Goal: Navigation & Orientation: Find specific page/section

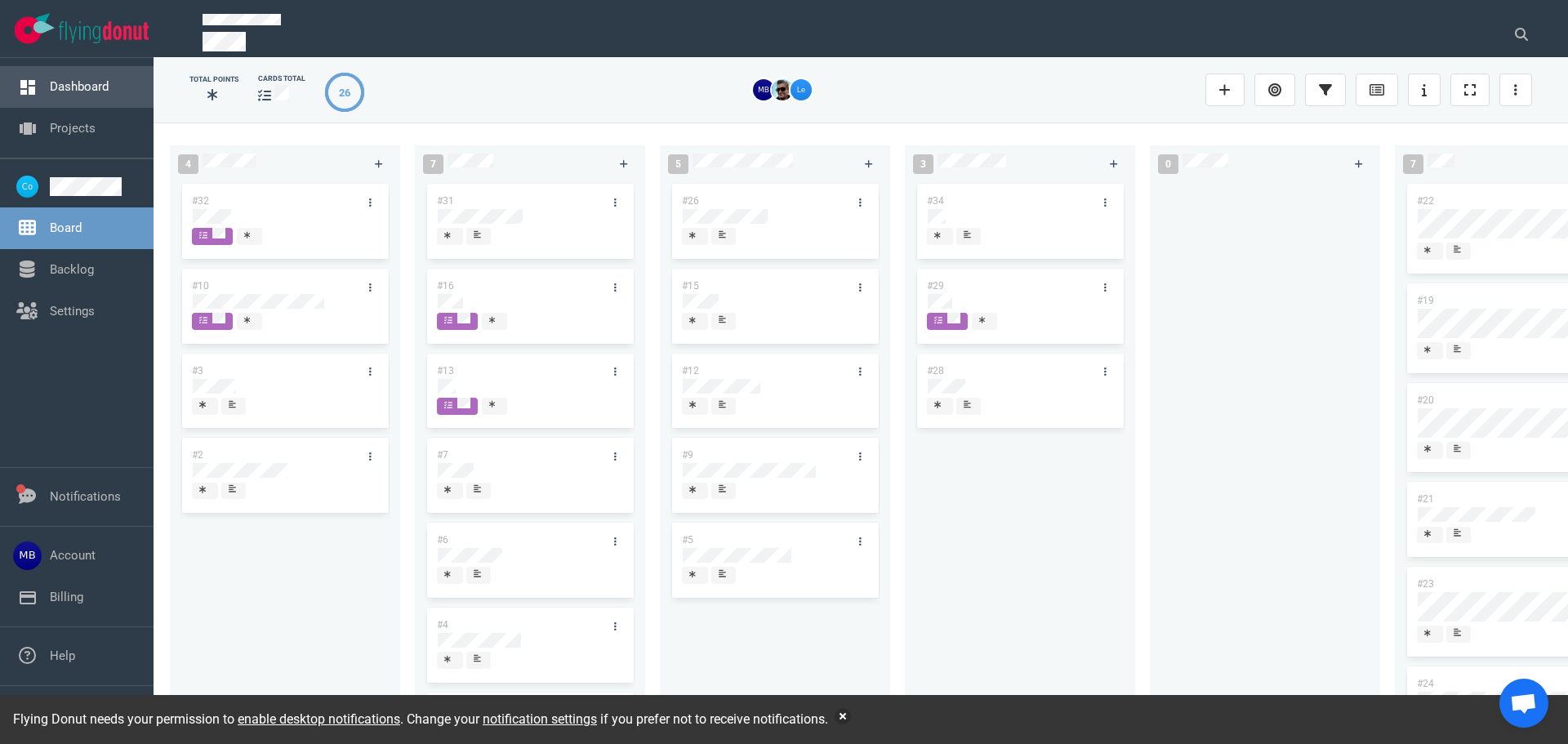
click at [58, 94] on link "Dashboard" at bounding box center [79, 87] width 58 height 15
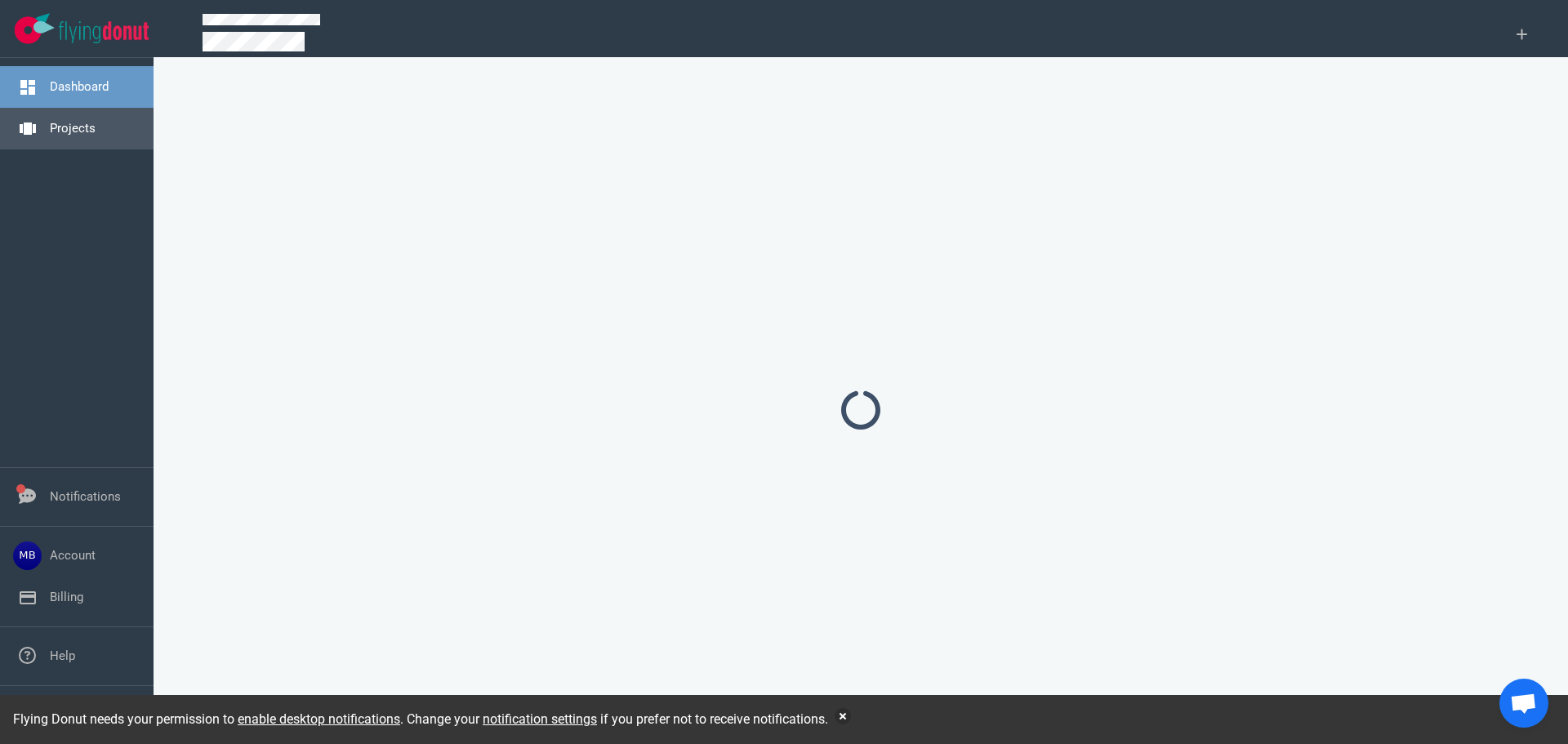
click at [66, 125] on link "Projects" at bounding box center [73, 128] width 46 height 15
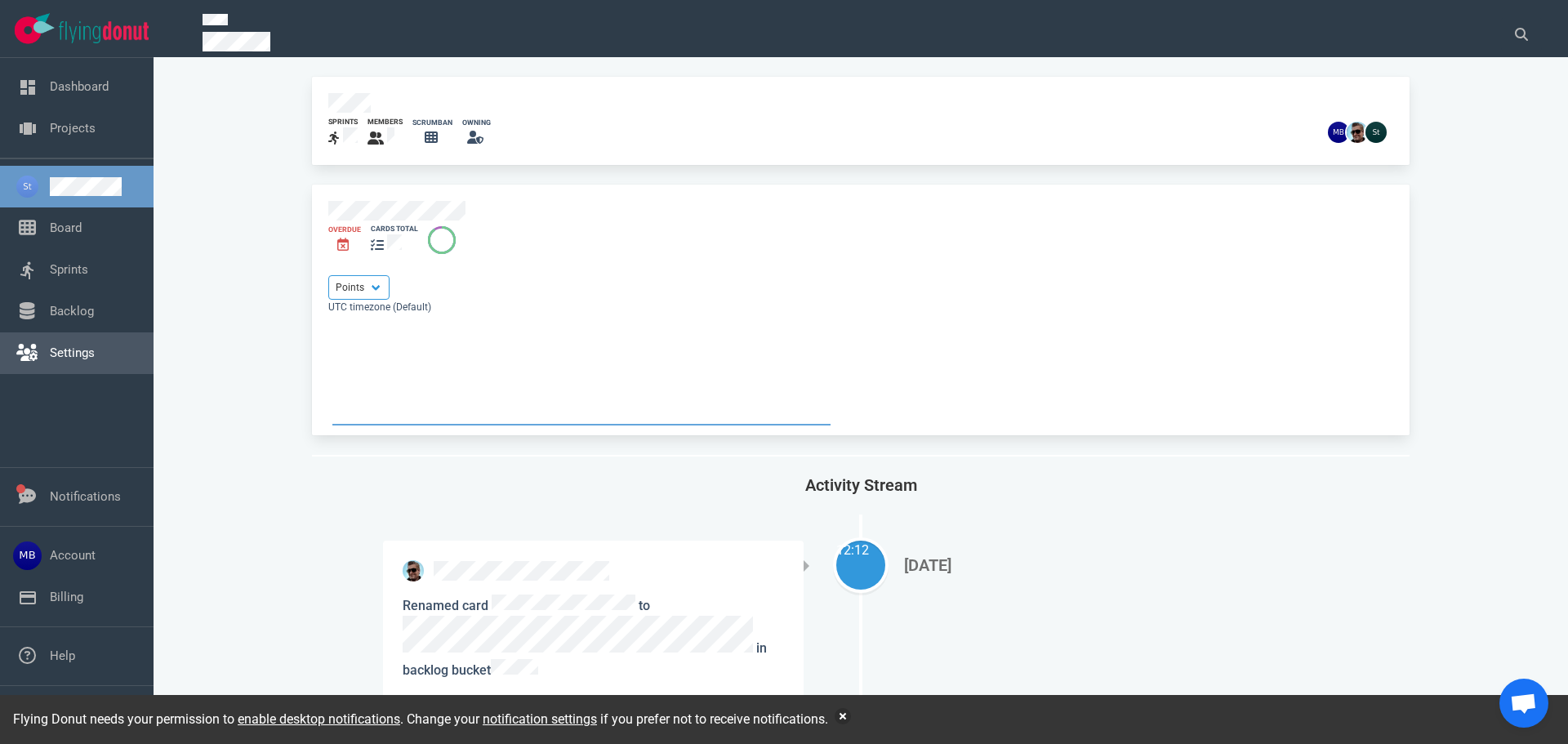
click at [94, 360] on link "Settings" at bounding box center [73, 353] width 45 height 15
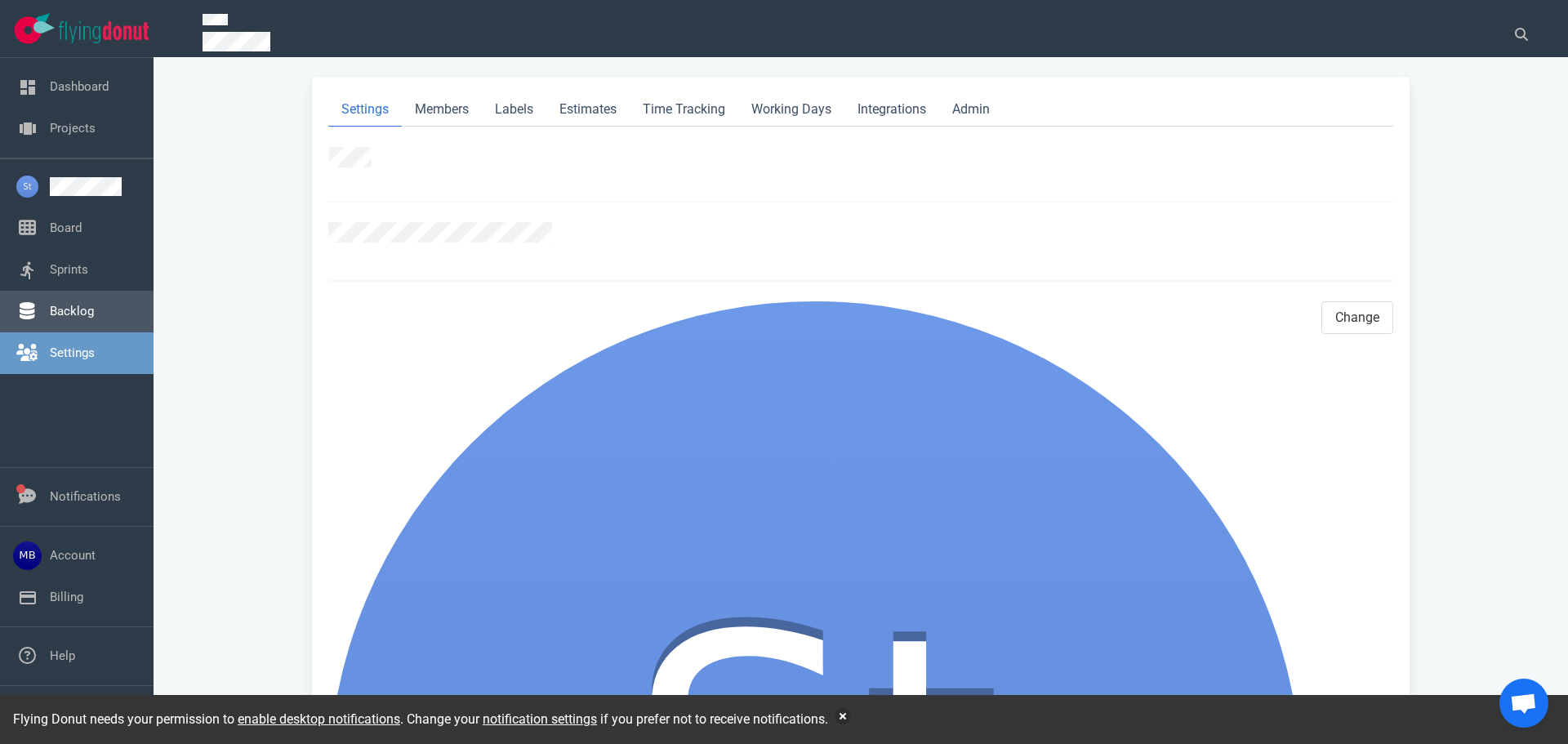
click at [64, 304] on link "Backlog" at bounding box center [72, 311] width 44 height 15
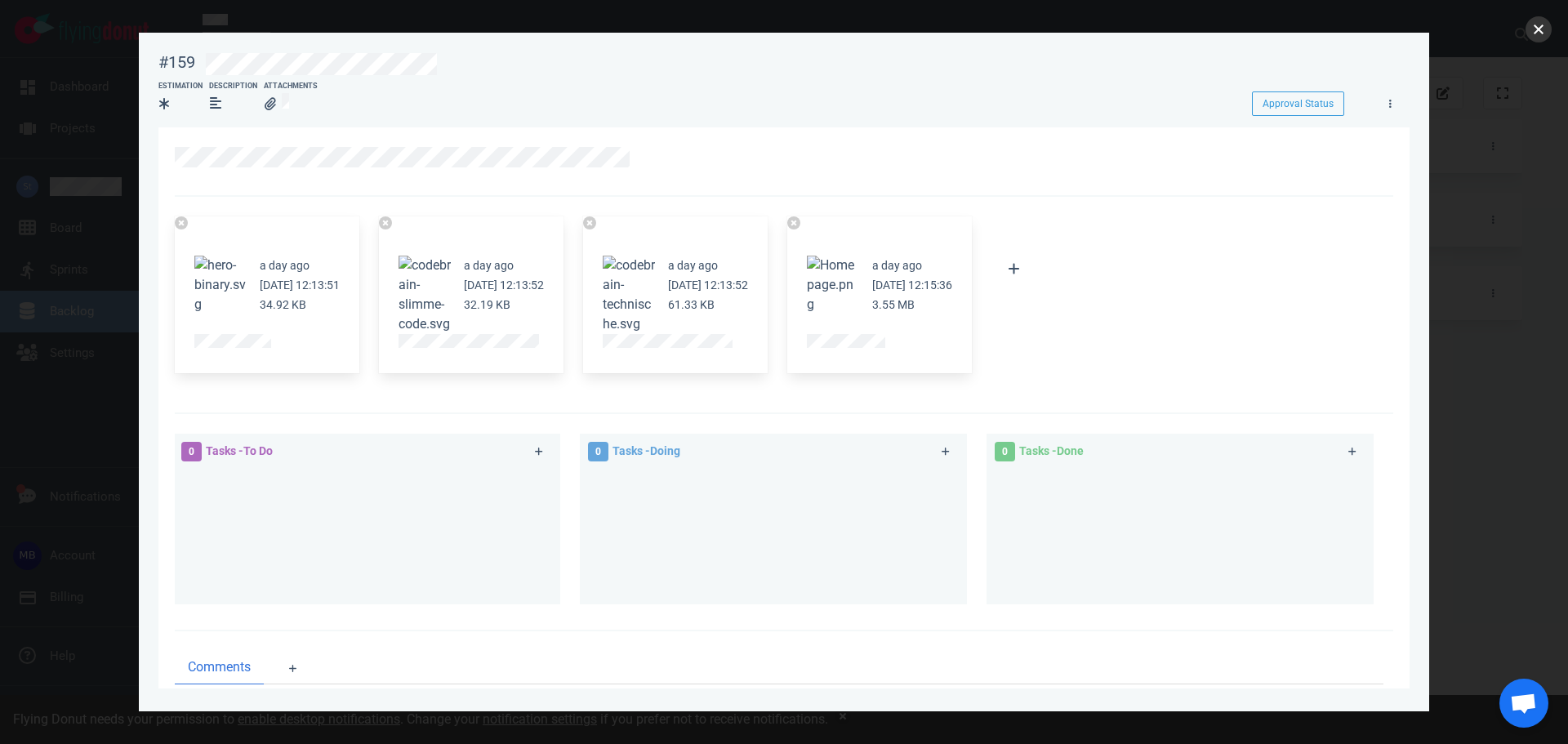
click at [1536, 25] on button "close" at bounding box center [1539, 29] width 26 height 26
